Goal: Information Seeking & Learning: Learn about a topic

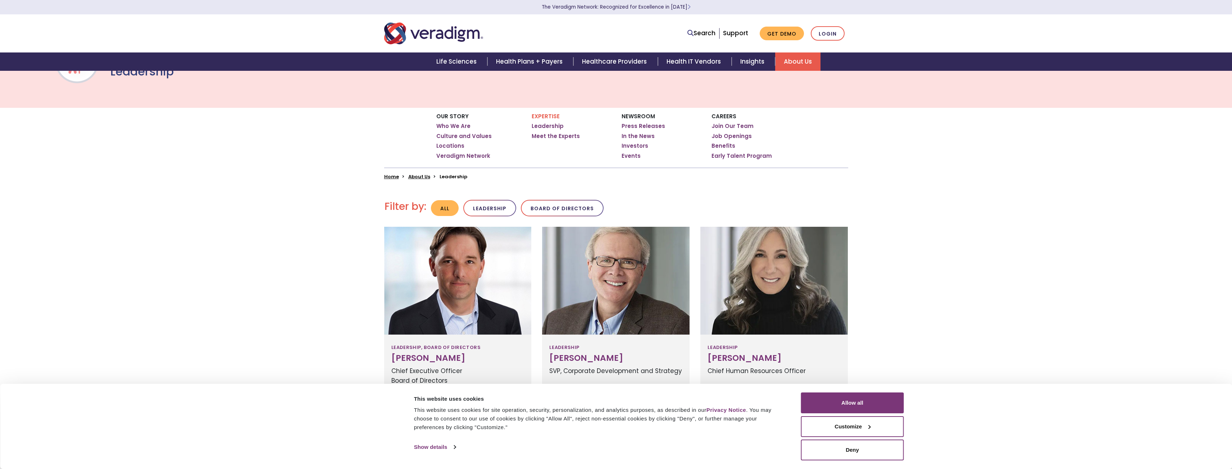
scroll to position [72, 0]
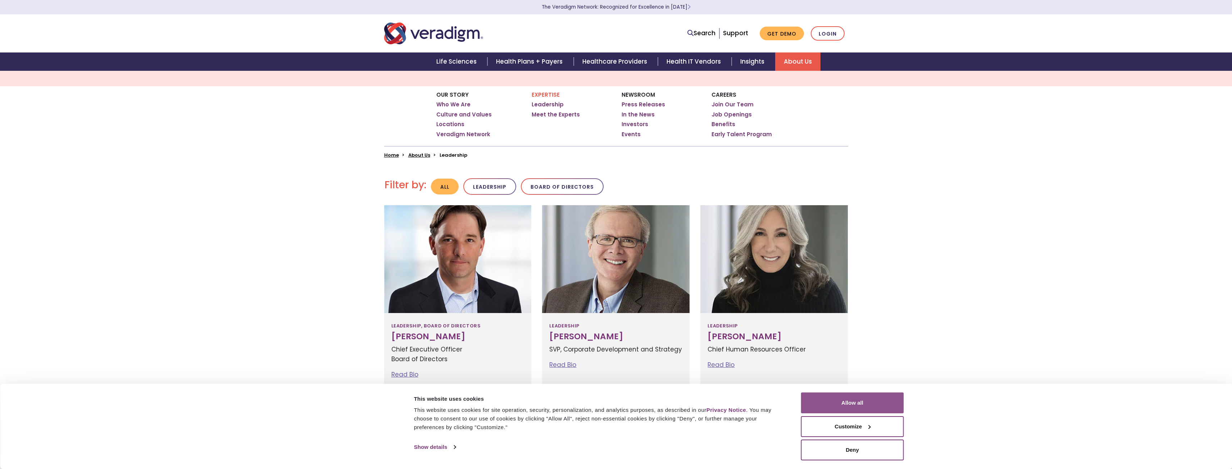
click at [858, 408] on button "Allow all" at bounding box center [852, 403] width 103 height 21
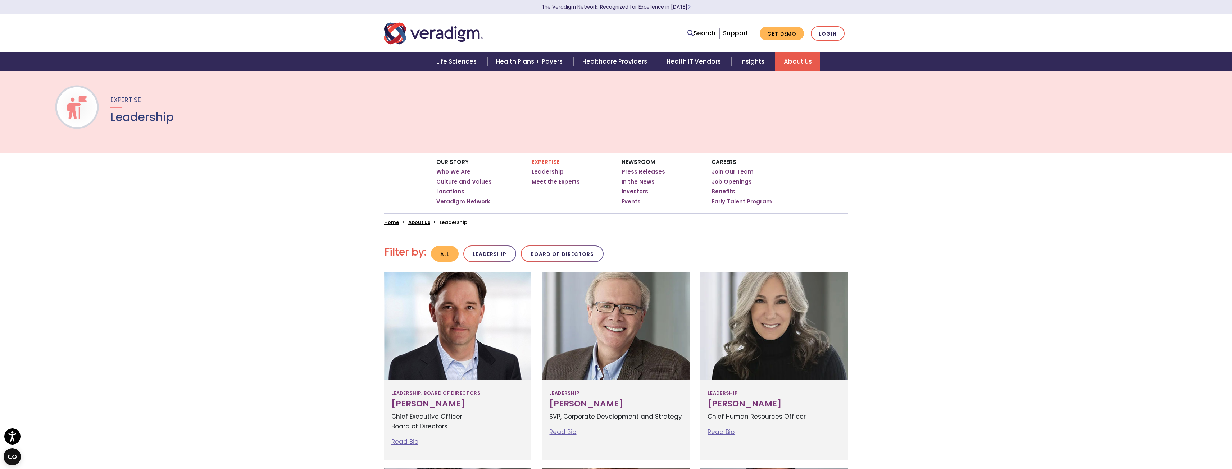
scroll to position [0, 0]
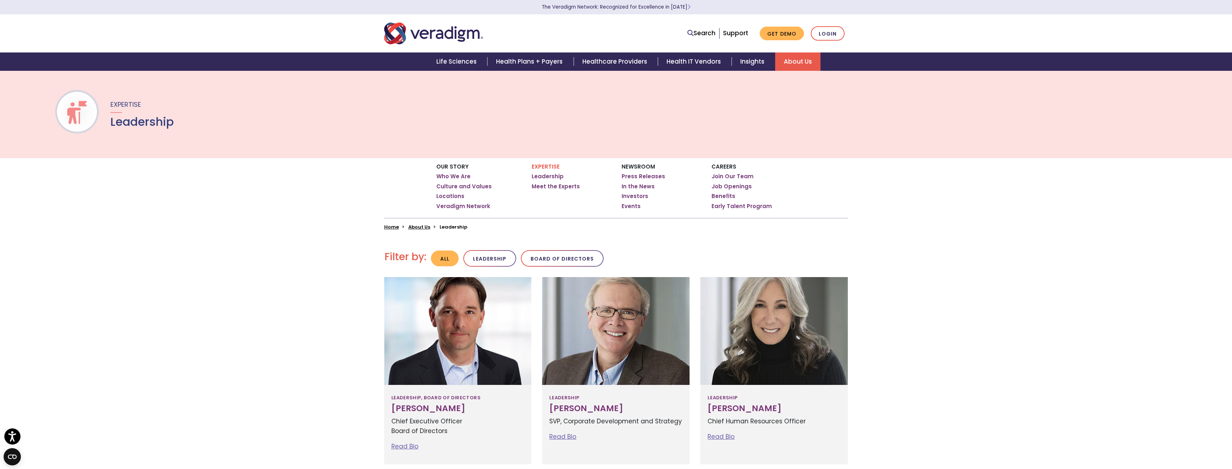
click at [546, 172] on div "Expertise Leadership Meet the Experts" at bounding box center [571, 188] width 90 height 60
click at [546, 174] on link "Leadership" at bounding box center [548, 176] width 32 height 7
click at [473, 261] on button "Leadership" at bounding box center [489, 258] width 53 height 17
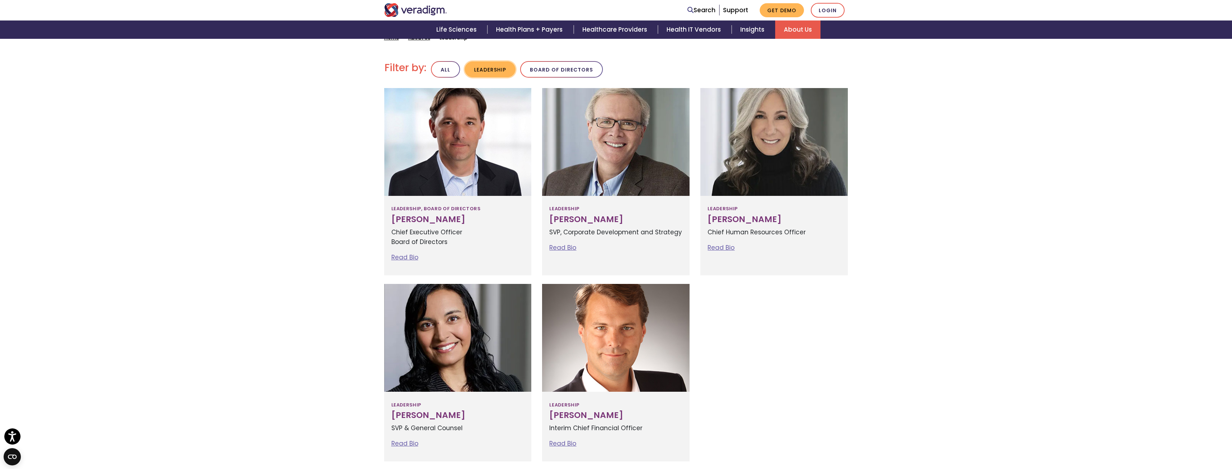
scroll to position [216, 0]
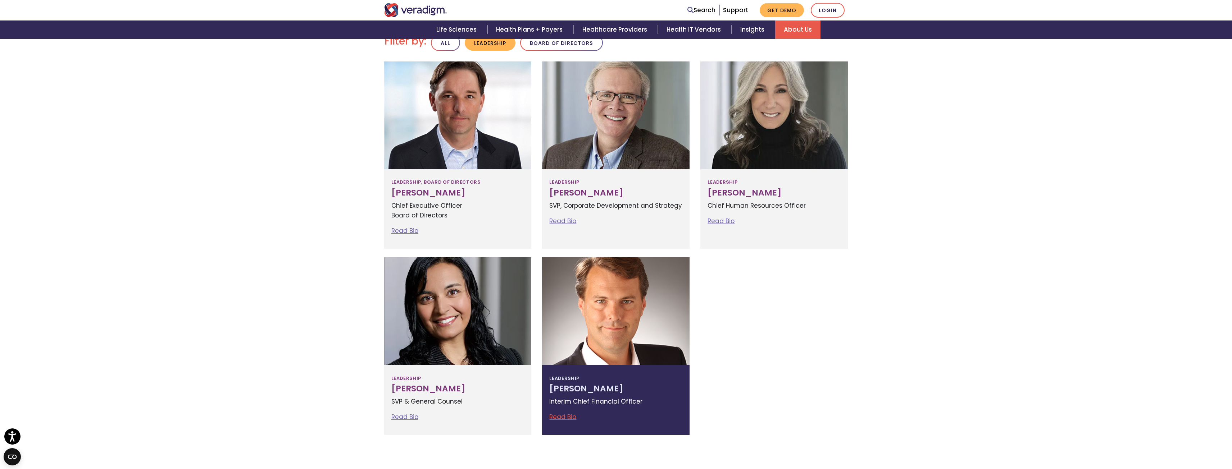
click at [553, 417] on link "Read Bio" at bounding box center [562, 417] width 27 height 9
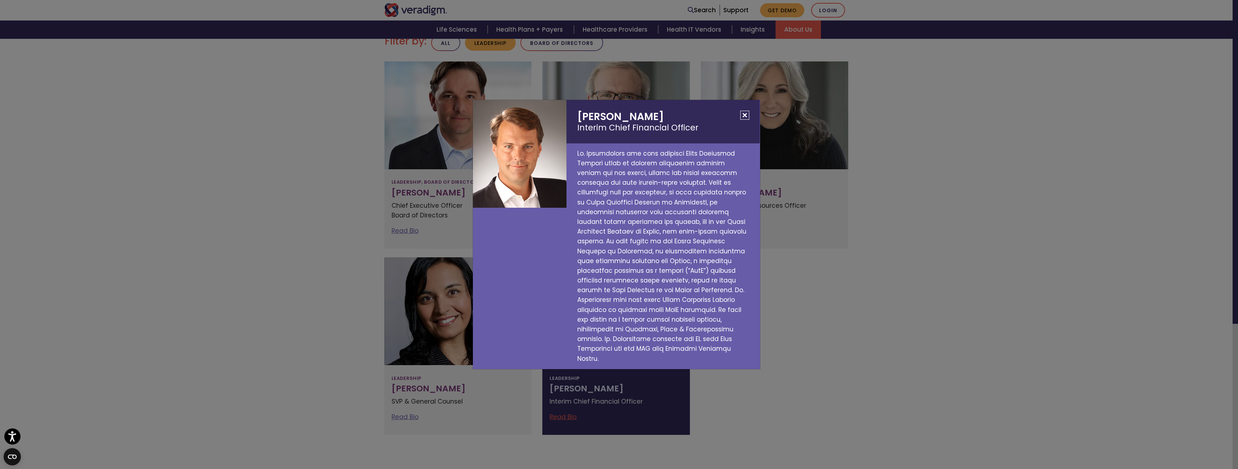
click at [745, 119] on h2 "[PERSON_NAME] Interim Chief Financial Officer" at bounding box center [662, 121] width 193 height 43
click at [746, 120] on button "Close" at bounding box center [744, 115] width 9 height 9
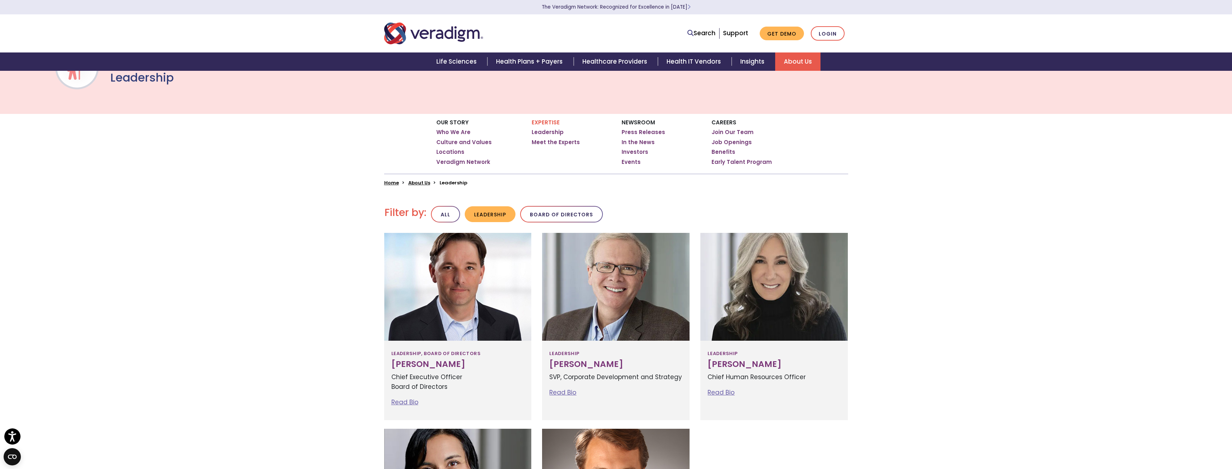
scroll to position [0, 0]
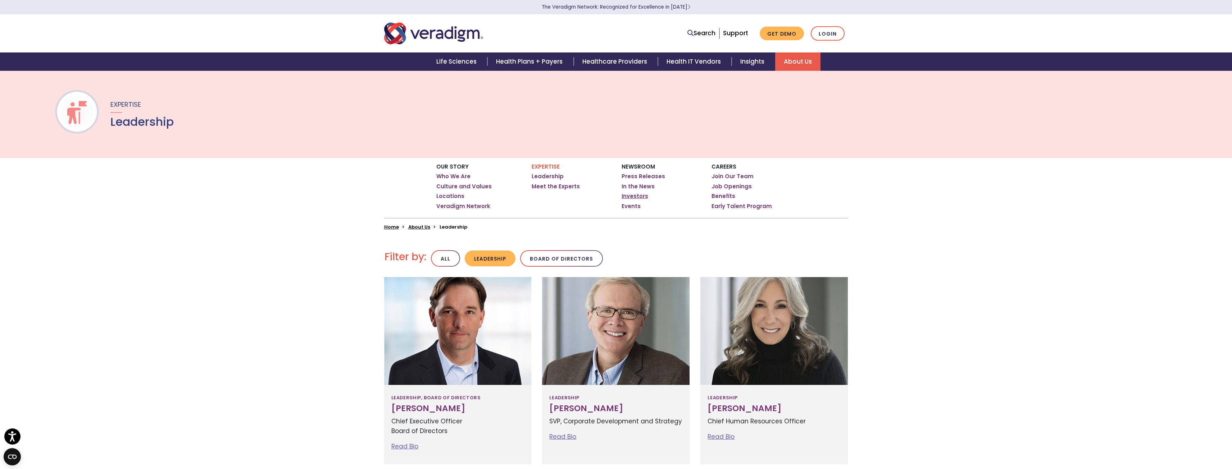
click at [638, 198] on link "Investors" at bounding box center [635, 196] width 27 height 7
